Goal: Task Accomplishment & Management: Manage account settings

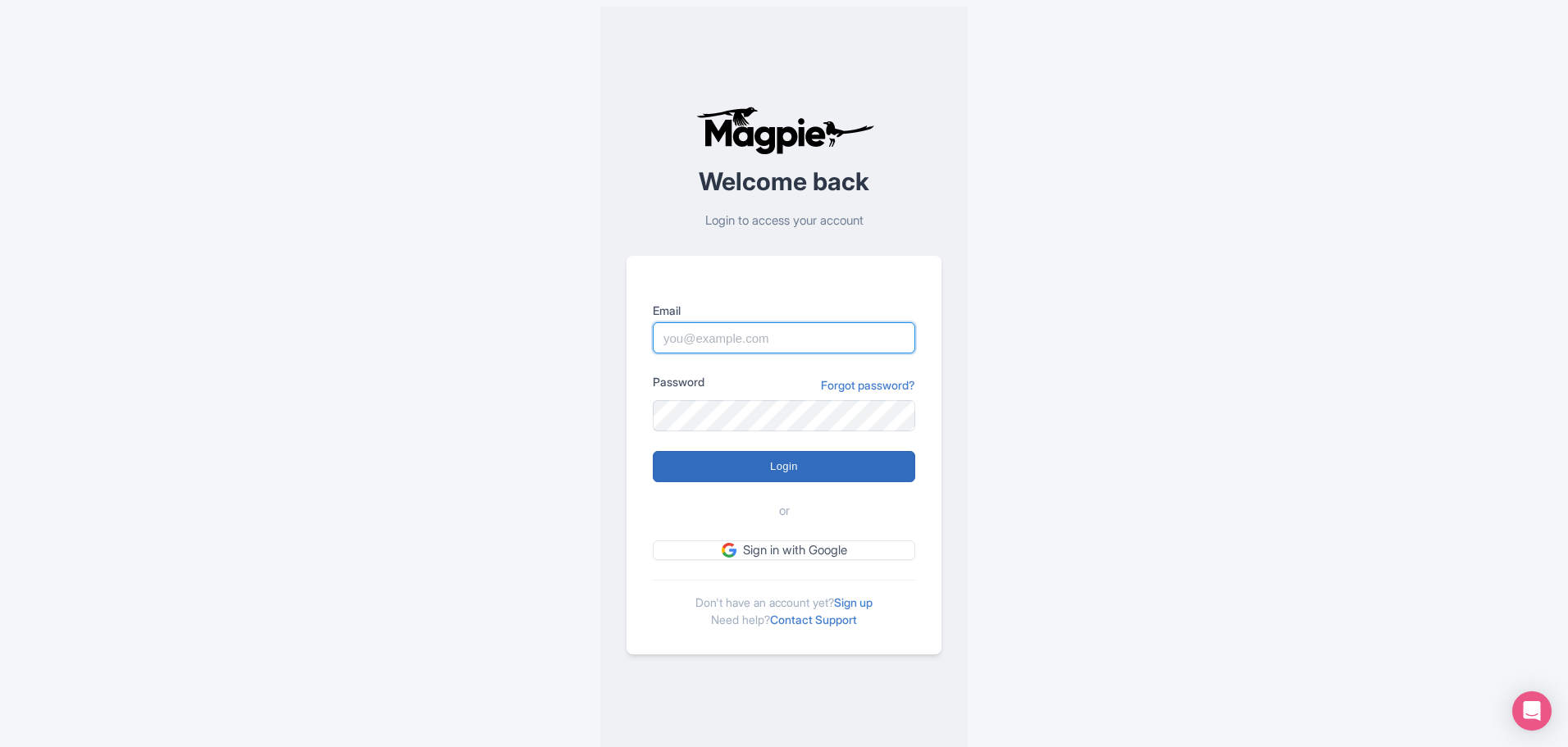
type input "glauber.ribeiro@citywonders.com"
click at [848, 480] on input "Login" at bounding box center [784, 466] width 263 height 31
type input "Logging in..."
